Goal: Information Seeking & Learning: Learn about a topic

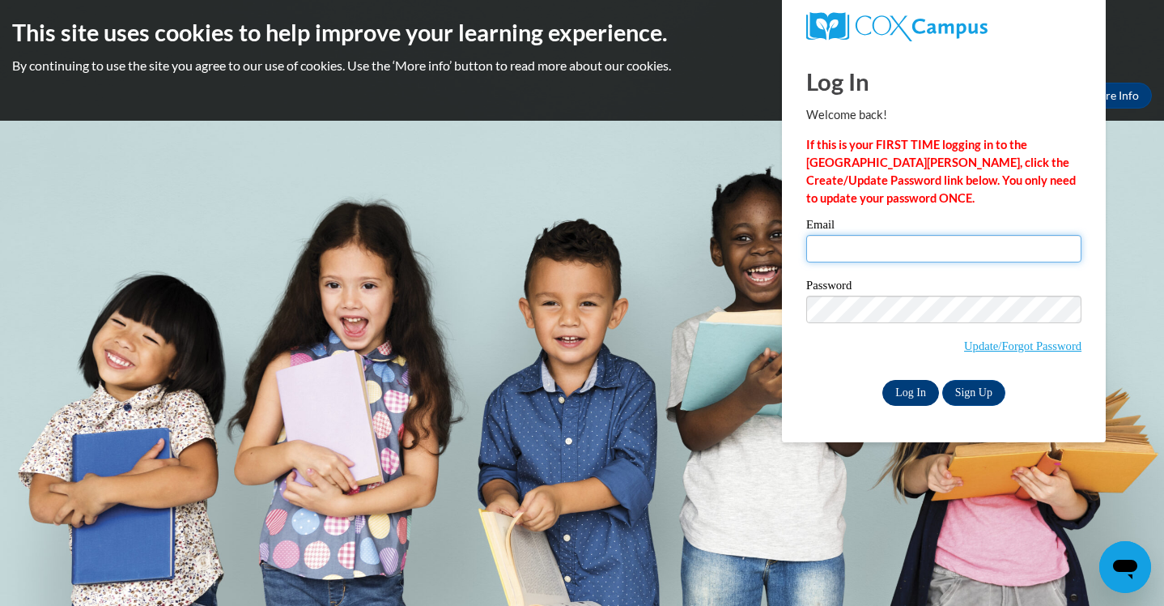
type input "[EMAIL_ADDRESS][DOMAIN_NAME]"
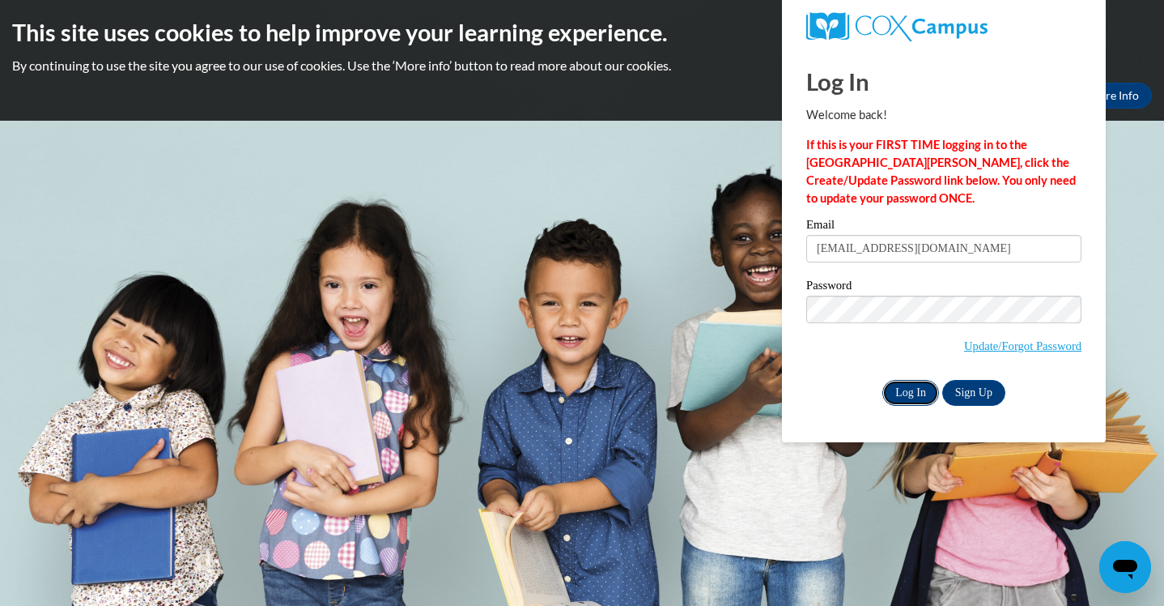
click at [912, 390] on input "Log In" at bounding box center [911, 393] width 57 height 26
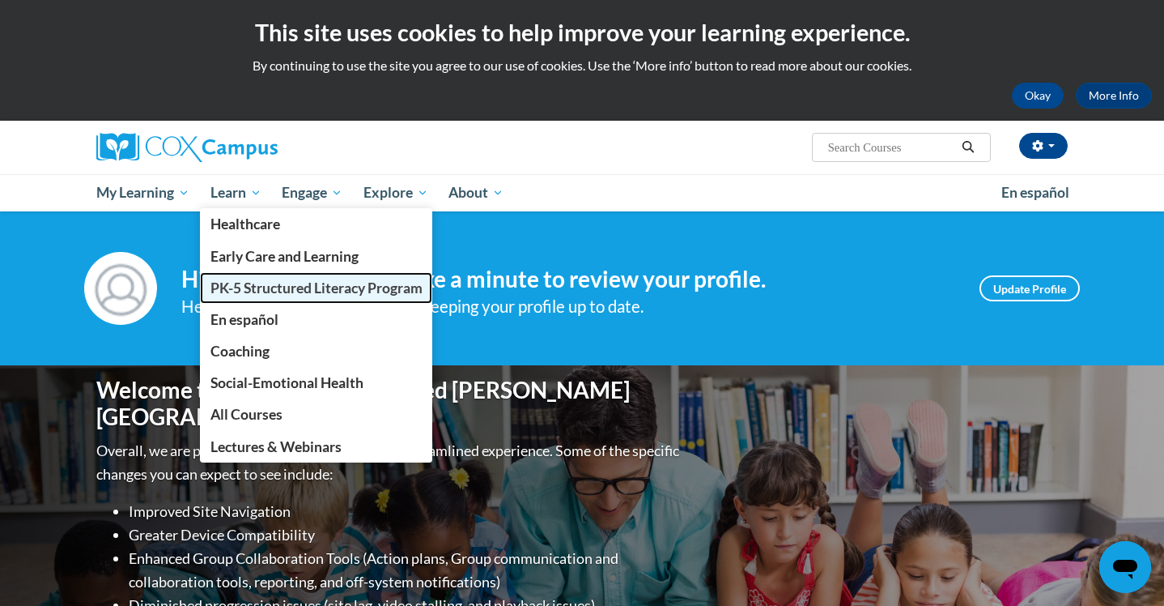
click at [281, 294] on span "PK-5 Structured Literacy Program" at bounding box center [317, 287] width 212 height 17
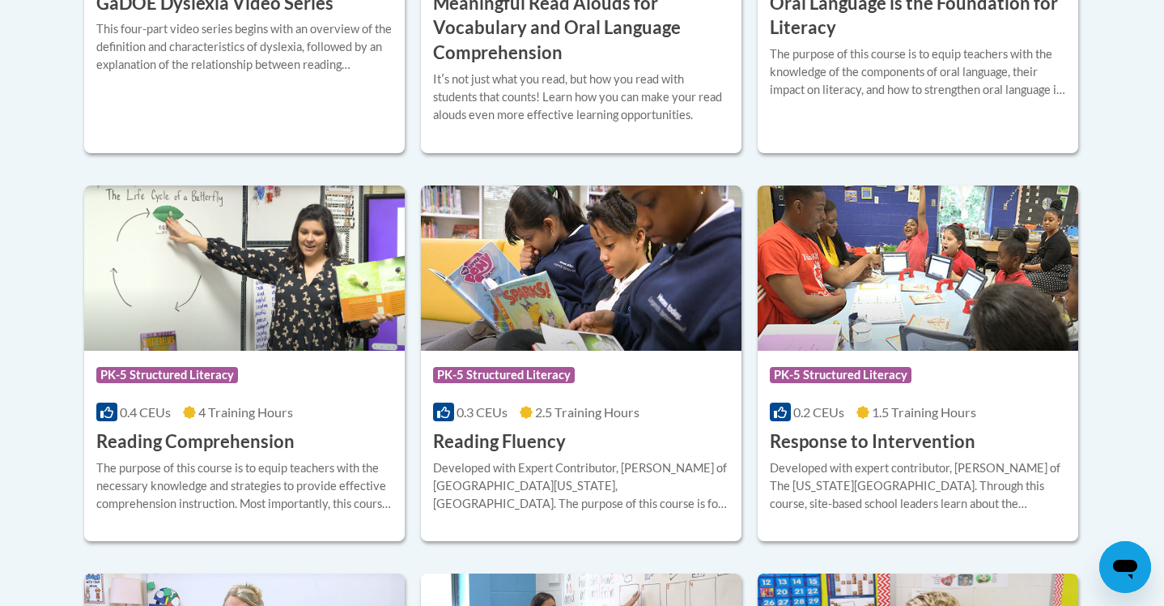
scroll to position [1389, 0]
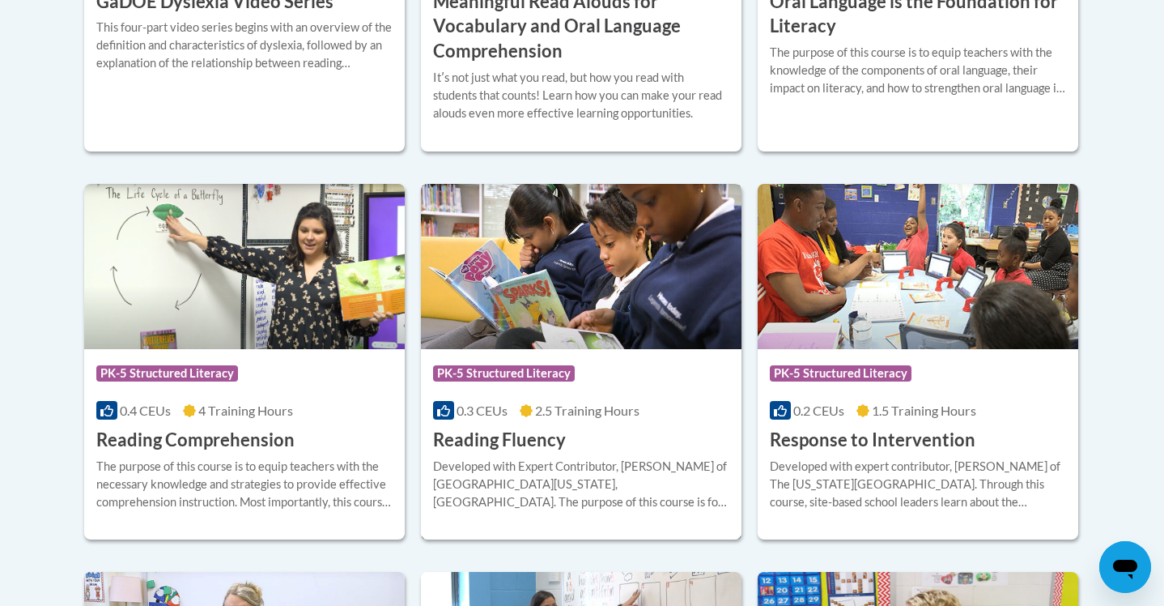
click at [524, 436] on h3 "Reading Fluency" at bounding box center [499, 439] width 133 height 25
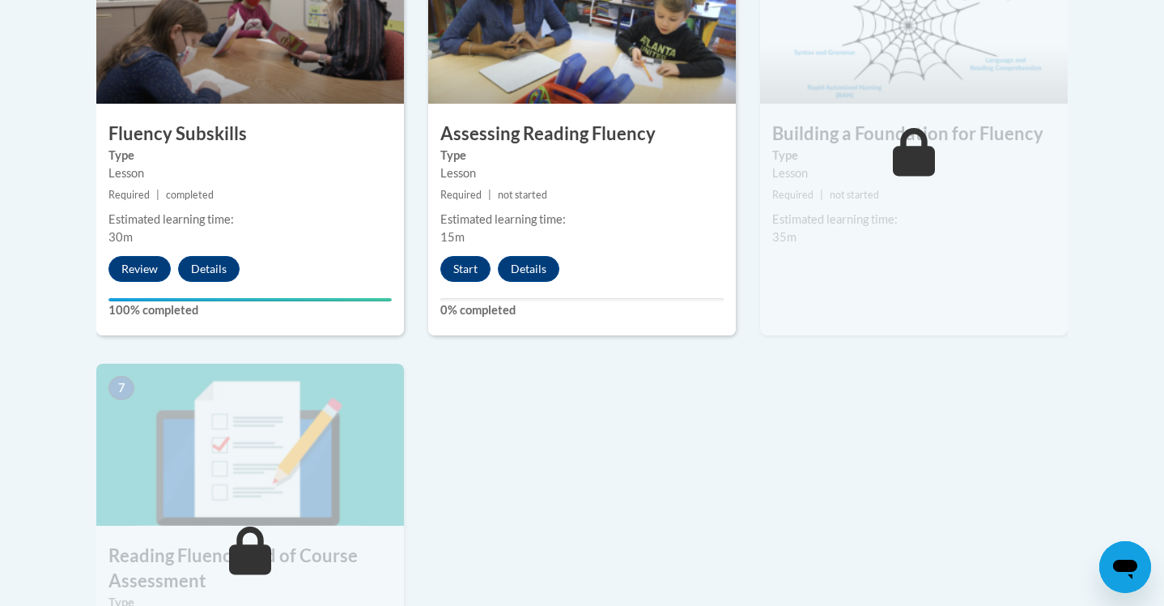
scroll to position [1027, 0]
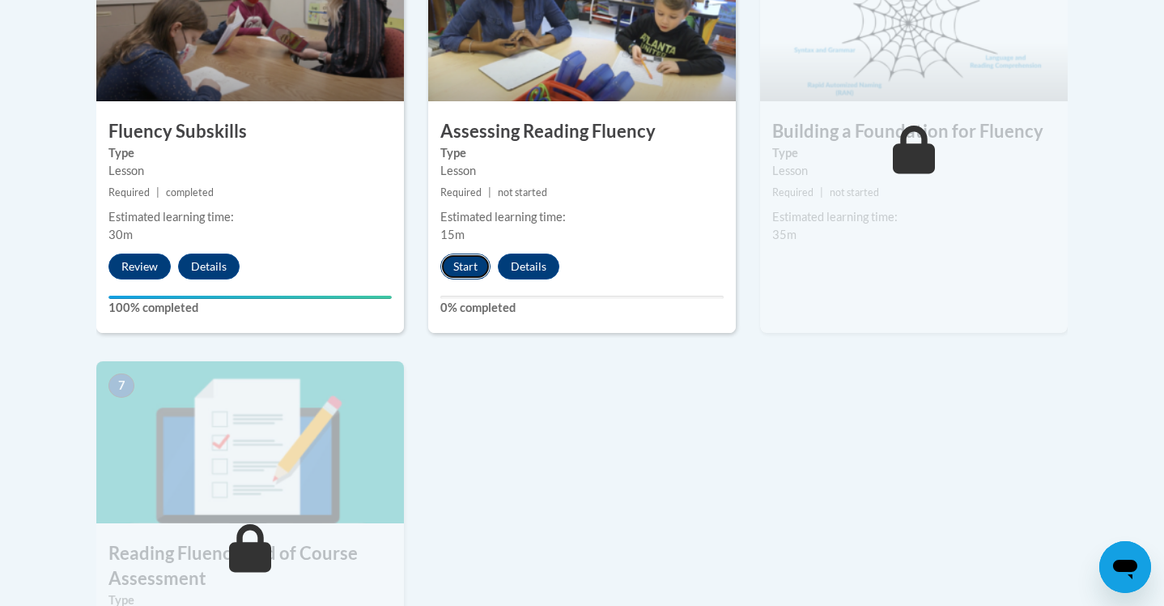
click at [465, 262] on button "Start" at bounding box center [465, 266] width 50 height 26
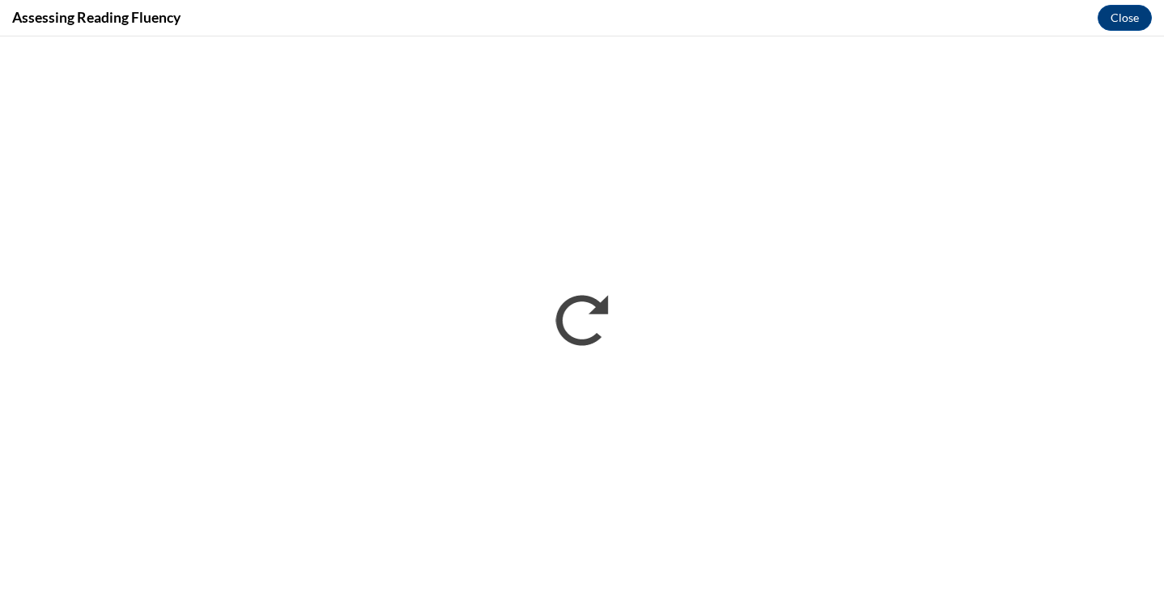
scroll to position [0, 0]
